Goal: Information Seeking & Learning: Understand process/instructions

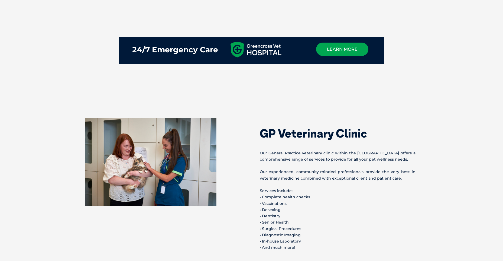
scroll to position [325, 0]
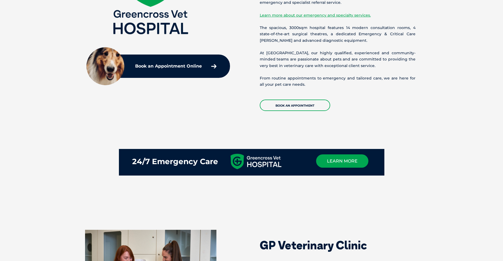
click at [422, 137] on section "24/7 Emergency Care learn more" at bounding box center [251, 170] width 503 height 75
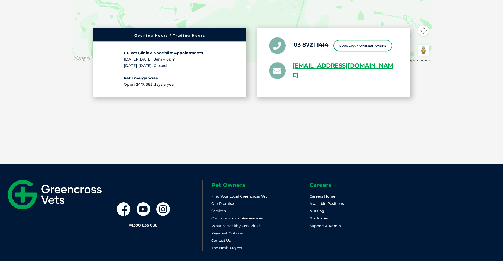
scroll to position [1338, 0]
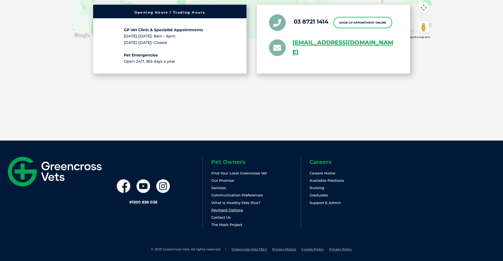
click at [239, 209] on link "Payment Options" at bounding box center [227, 210] width 32 height 4
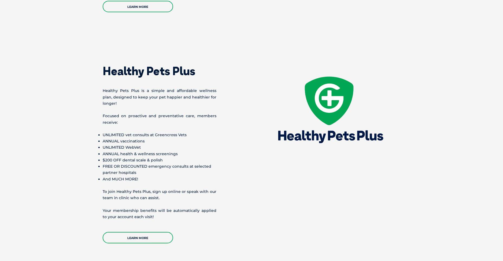
scroll to position [759, 0]
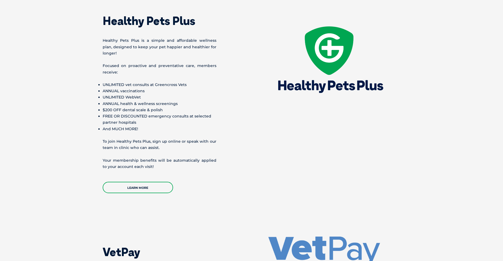
click at [320, 106] on img at bounding box center [330, 61] width 142 height 112
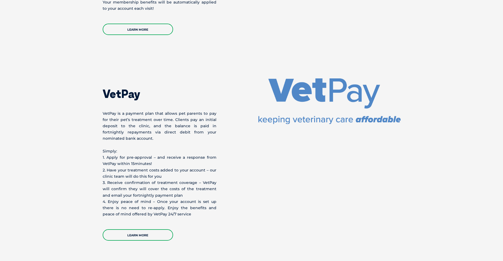
scroll to position [921, 0]
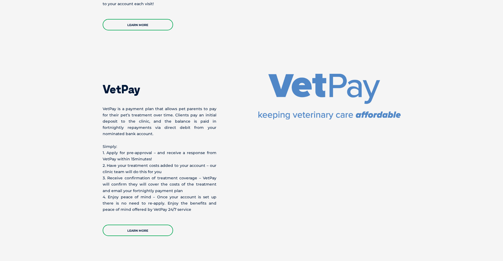
click at [264, 117] on div "VetPay VetPay is a payment plan that allows pet parents to pay for their pet’s …" at bounding box center [251, 155] width 309 height 162
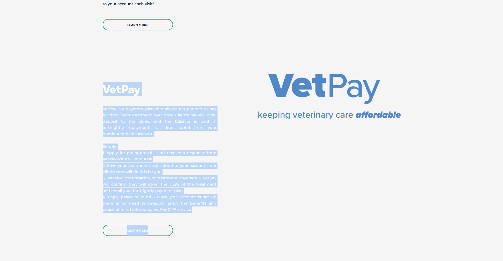
drag, startPoint x: 104, startPoint y: 78, endPoint x: 319, endPoint y: 155, distance: 228.0
click at [319, 155] on div "VetPay VetPay is a payment plan that allows pet parents to pay for their pet’s …" at bounding box center [251, 155] width 309 height 162
click at [232, 146] on div "VetPay VetPay is a payment plan that allows pet parents to pay for their pet’s …" at bounding box center [177, 155] width 149 height 162
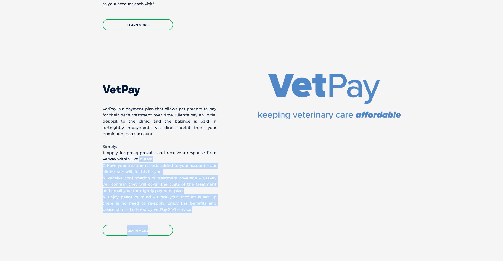
drag, startPoint x: 190, startPoint y: 207, endPoint x: 133, endPoint y: 150, distance: 80.9
click at [133, 150] on div "VetPay VetPay is a payment plan that allows pet parents to pay for their pet’s …" at bounding box center [177, 155] width 149 height 162
drag, startPoint x: 133, startPoint y: 150, endPoint x: 198, endPoint y: 165, distance: 67.3
click at [198, 165] on p "Simply: 1. Apply for pre-approval – and receive a response from VetPay within 1…" at bounding box center [160, 177] width 114 height 69
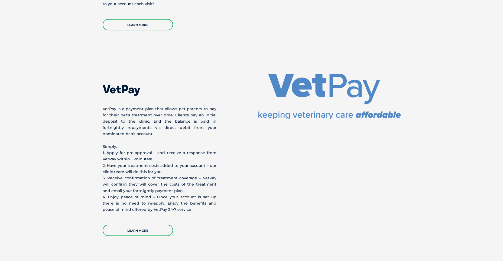
drag, startPoint x: 102, startPoint y: 81, endPoint x: 228, endPoint y: 203, distance: 175.5
click at [228, 203] on div "VetPay VetPay is a payment plan that allows pet parents to pay for their pet’s …" at bounding box center [251, 155] width 309 height 162
drag, startPoint x: 228, startPoint y: 203, endPoint x: 226, endPoint y: 192, distance: 11.3
click at [227, 193] on div "VetPay VetPay is a payment plan that allows pet parents to pay for their pet’s …" at bounding box center [177, 155] width 149 height 162
drag, startPoint x: 104, startPoint y: 80, endPoint x: 171, endPoint y: 205, distance: 142.1
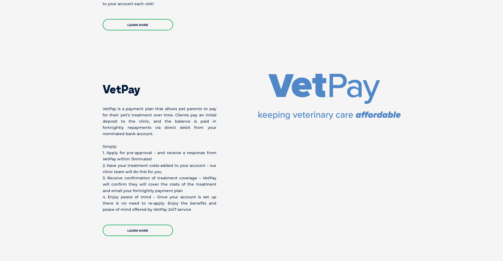
click at [171, 205] on div "VetPay VetPay is a payment plan that allows pet parents to pay for their pet’s …" at bounding box center [177, 155] width 149 height 162
click at [142, 219] on div "Learn More" at bounding box center [160, 227] width 114 height 17
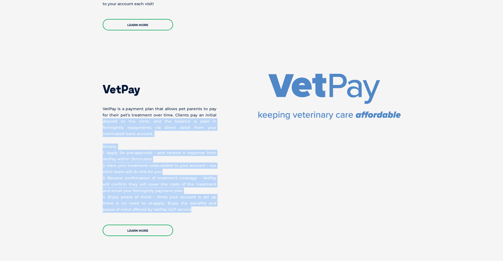
drag, startPoint x: 170, startPoint y: 202, endPoint x: 95, endPoint y: 112, distance: 117.9
click at [95, 112] on section "VetPay VetPay is a payment plan that allows pet parents to pay for their pet’s …" at bounding box center [251, 154] width 503 height 205
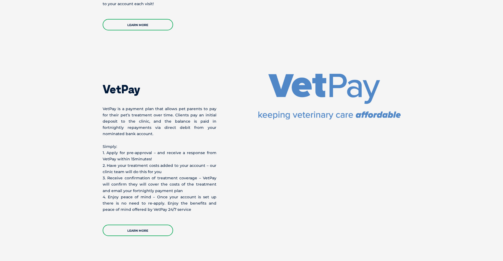
drag, startPoint x: 95, startPoint y: 112, endPoint x: 172, endPoint y: 235, distance: 145.1
click at [172, 235] on section "VetPay VetPay is a payment plan that allows pet parents to pay for their pet’s …" at bounding box center [251, 154] width 503 height 205
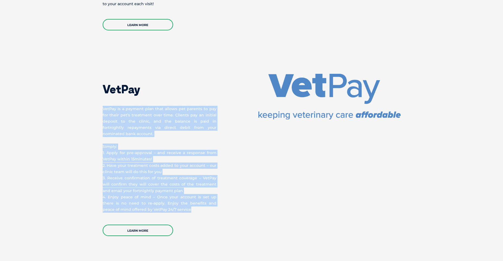
drag, startPoint x: 170, startPoint y: 203, endPoint x: 91, endPoint y: 89, distance: 138.8
click at [91, 89] on section "VetPay VetPay is a payment plan that allows pet parents to pay for their pet’s …" at bounding box center [251, 154] width 503 height 205
drag, startPoint x: 91, startPoint y: 89, endPoint x: 110, endPoint y: 103, distance: 23.8
click at [110, 106] on p "VetPay is a payment plan that allows pet parents to pay for their pet’s treatme…" at bounding box center [160, 121] width 114 height 31
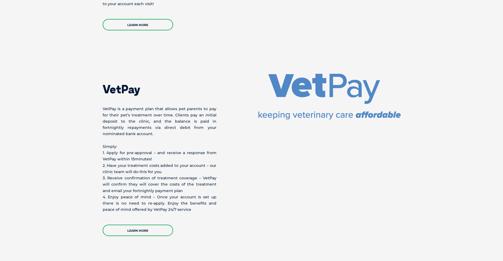
click at [102, 103] on div "VetPay VetPay is a payment plan that allows pet parents to pay for their pet’s …" at bounding box center [251, 155] width 309 height 162
click at [103, 103] on div "VetPay VetPay is a payment plan that allows pet parents to pay for their pet’s …" at bounding box center [251, 155] width 309 height 162
drag, startPoint x: 103, startPoint y: 101, endPoint x: 174, endPoint y: 203, distance: 124.6
click at [174, 203] on div "VetPay VetPay is a payment plan that allows pet parents to pay for their pet’s …" at bounding box center [177, 155] width 149 height 162
drag, startPoint x: 174, startPoint y: 203, endPoint x: 312, endPoint y: 170, distance: 142.2
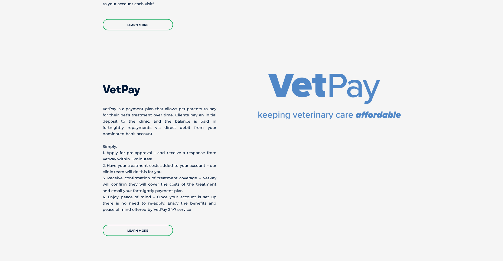
click at [312, 170] on div "VetPay VetPay is a payment plan that allows pet parents to pay for their pet’s …" at bounding box center [251, 155] width 309 height 162
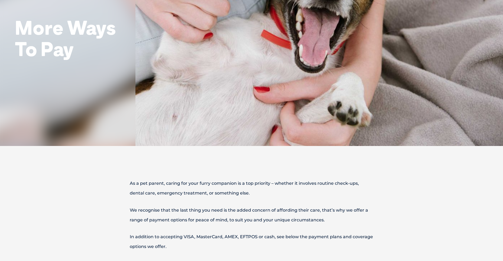
scroll to position [54, 0]
